Goal: Task Accomplishment & Management: Use online tool/utility

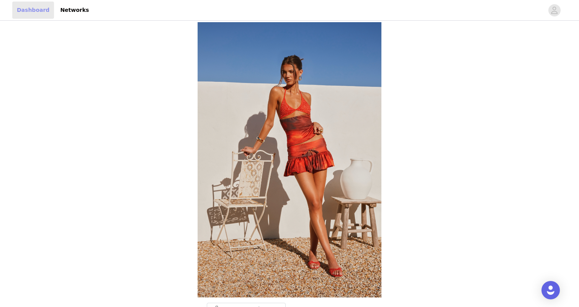
click at [37, 14] on link "Dashboard" at bounding box center [33, 10] width 42 height 17
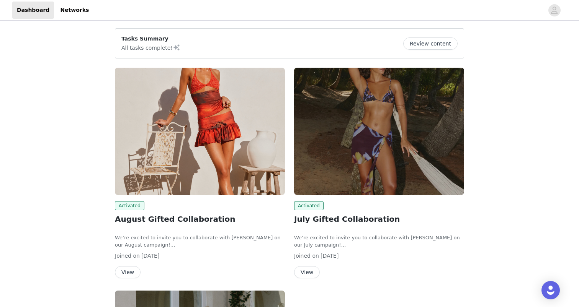
click at [418, 42] on button "Review content" at bounding box center [430, 44] width 54 height 12
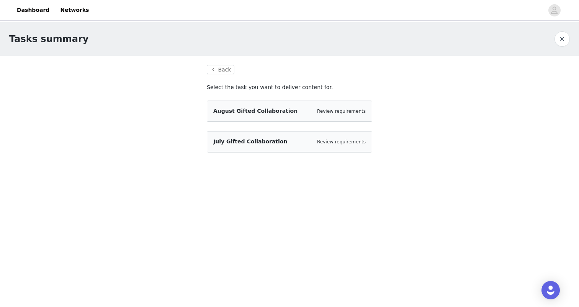
click at [238, 139] on span "July Gifted Collaboration" at bounding box center [250, 142] width 74 height 6
click at [219, 67] on button "Back" at bounding box center [221, 69] width 28 height 9
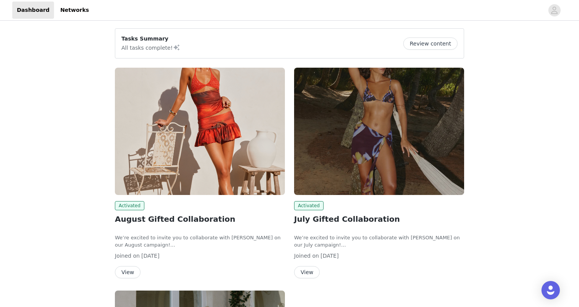
click at [309, 270] on button "View" at bounding box center [307, 272] width 26 height 12
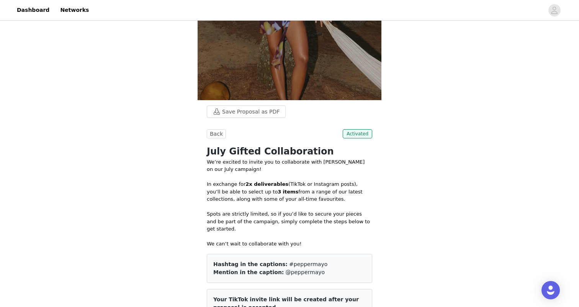
scroll to position [112, 0]
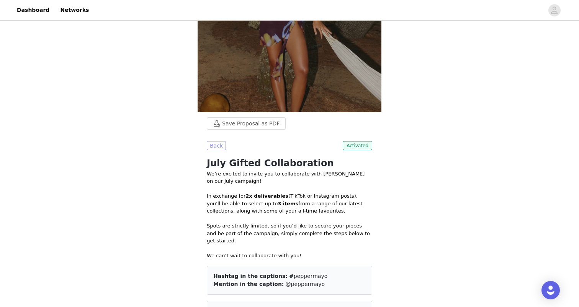
click at [219, 147] on button "Back" at bounding box center [216, 145] width 19 height 9
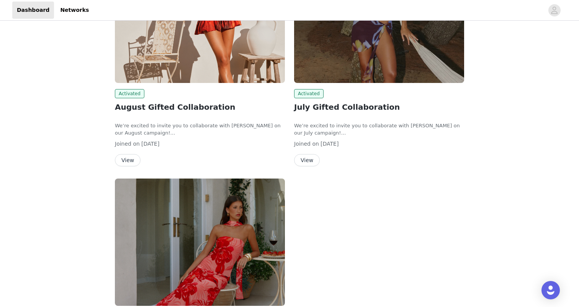
click at [131, 161] on button "View" at bounding box center [128, 160] width 26 height 12
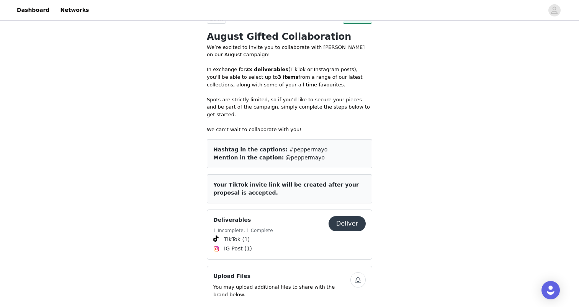
scroll to position [315, 0]
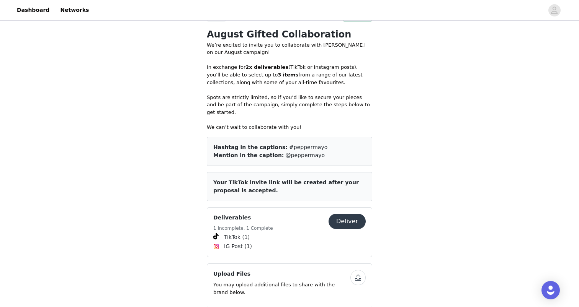
click at [353, 214] on button "Deliver" at bounding box center [346, 221] width 37 height 15
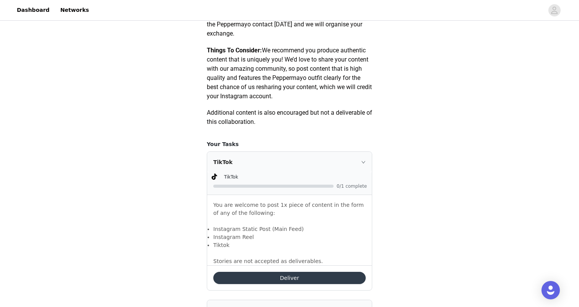
scroll to position [294, 0]
